Goal: Task Accomplishment & Management: Manage account settings

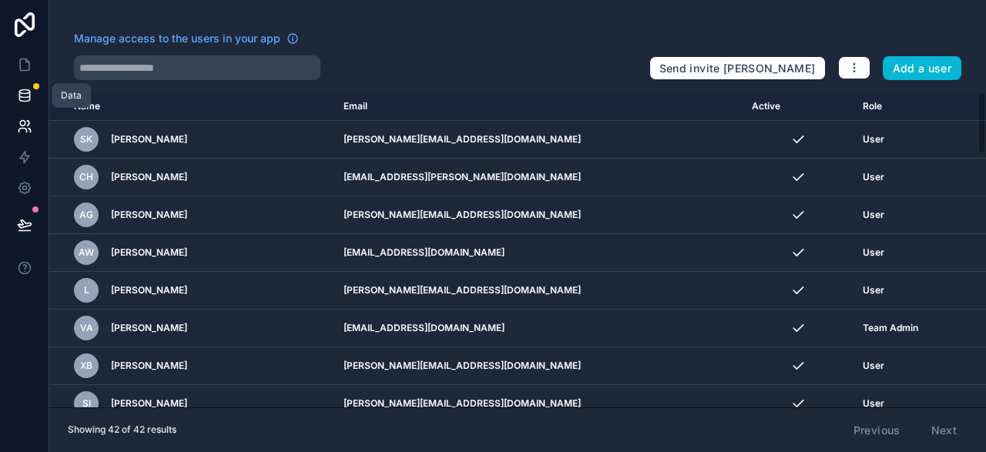
click at [32, 90] on icon at bounding box center [24, 95] width 15 height 15
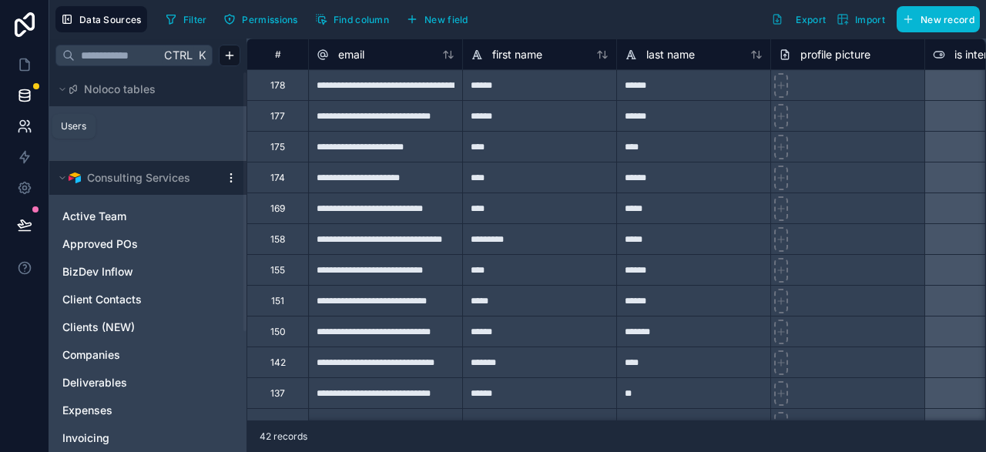
click at [24, 127] on icon at bounding box center [24, 126] width 15 height 15
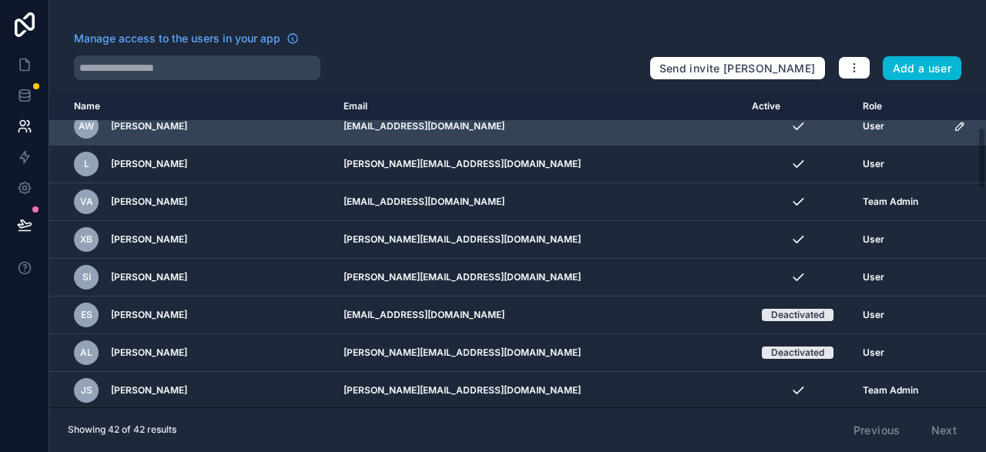
scroll to position [179, 0]
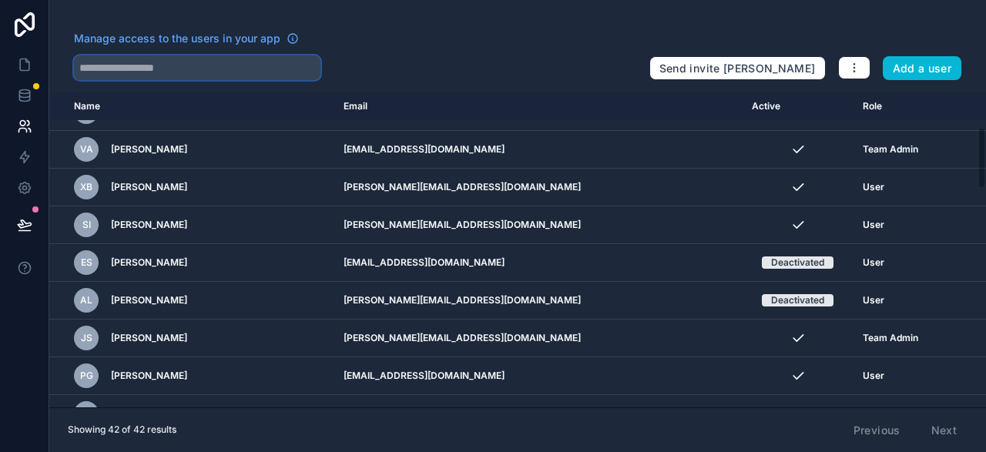
click at [232, 67] on input "text" at bounding box center [197, 67] width 247 height 25
type input "*****"
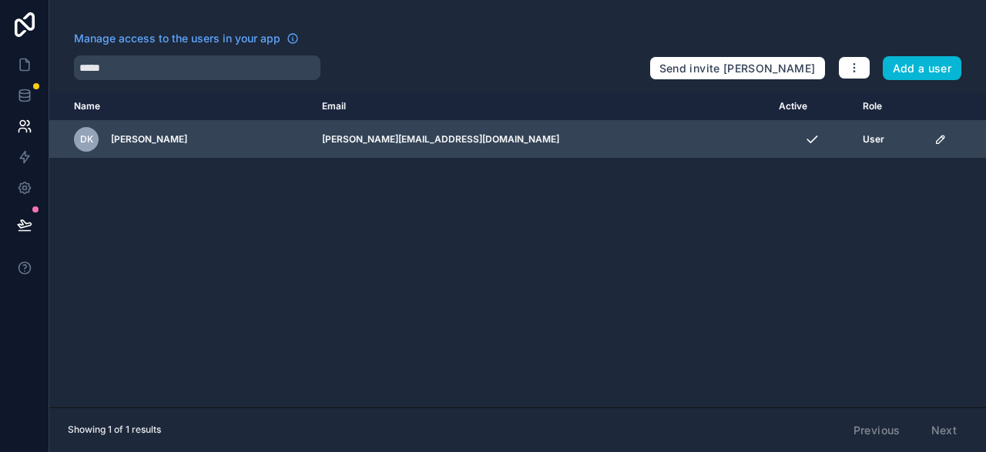
click at [938, 136] on div "scrollable content" at bounding box center [956, 139] width 42 height 12
click at [935, 141] on icon "scrollable content" at bounding box center [941, 139] width 12 height 12
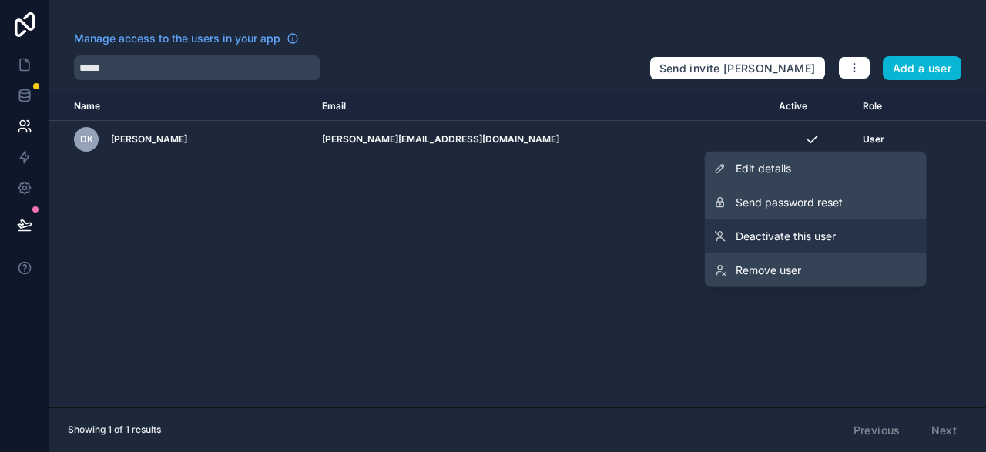
click at [804, 240] on span "Deactivate this user" at bounding box center [786, 236] width 100 height 15
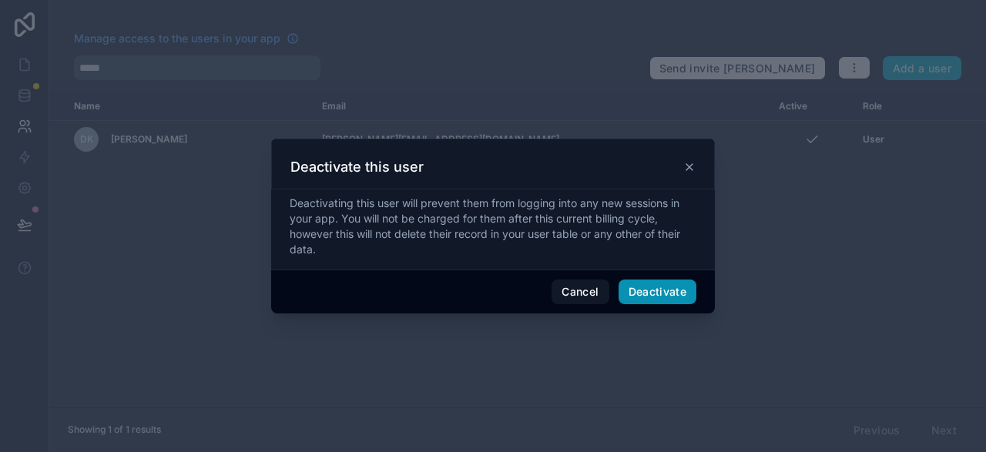
click at [668, 292] on button "Deactivate" at bounding box center [658, 292] width 79 height 25
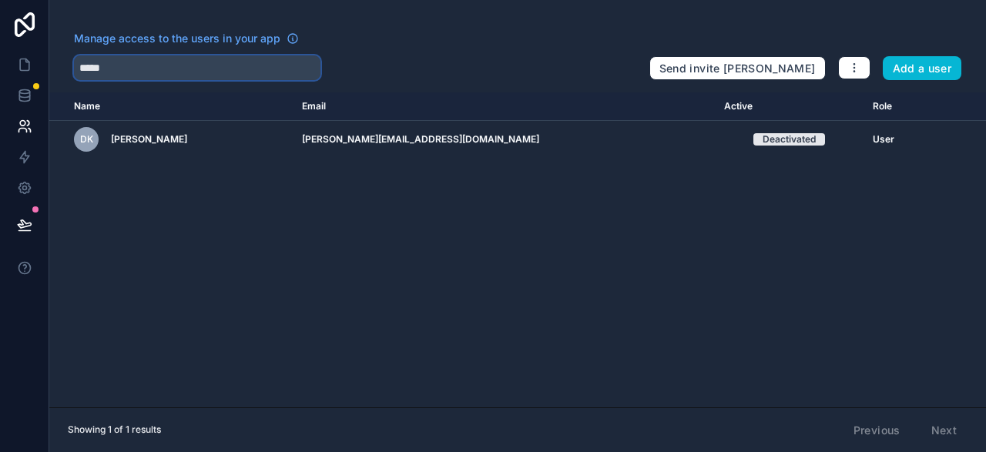
drag, startPoint x: 116, startPoint y: 67, endPoint x: 39, endPoint y: 62, distance: 77.2
click at [74, 62] on input "*****" at bounding box center [197, 67] width 247 height 25
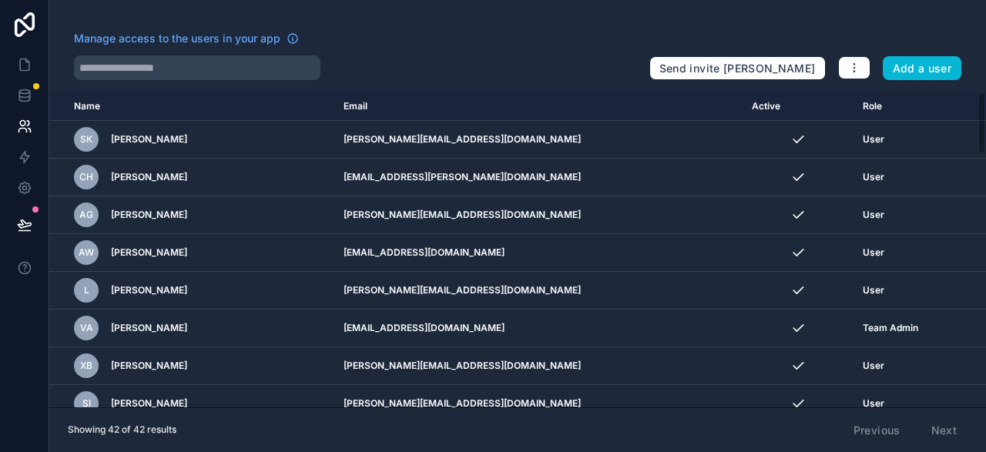
click at [743, 104] on th "Active" at bounding box center [798, 106] width 111 height 29
